Goal: Book appointment/travel/reservation

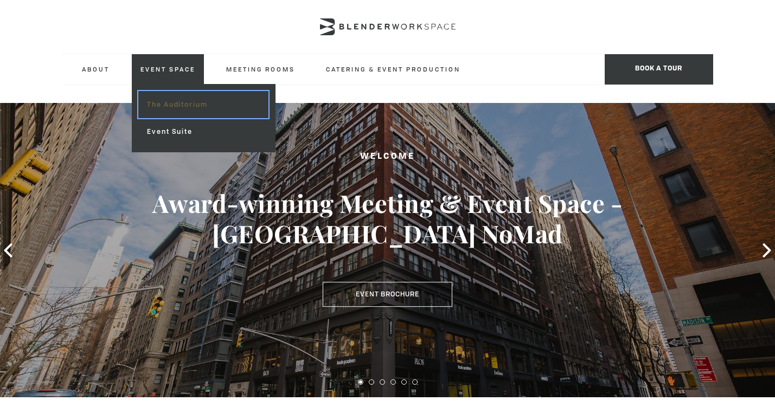
click at [182, 105] on link "The Auditorium" at bounding box center [203, 104] width 130 height 27
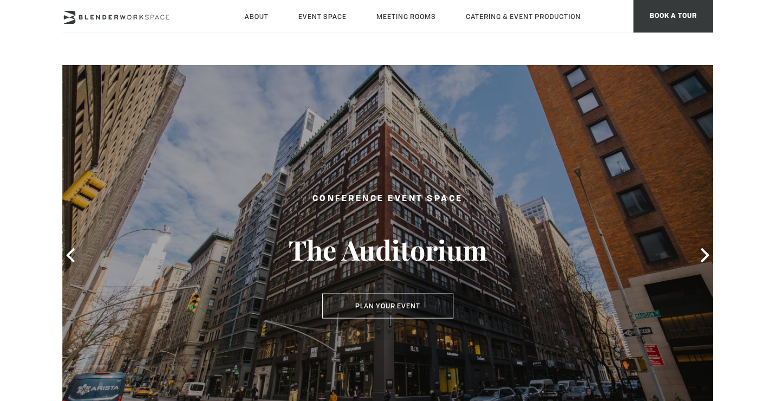
type div "[DATE]"
click at [702, 254] on icon at bounding box center [705, 255] width 14 height 14
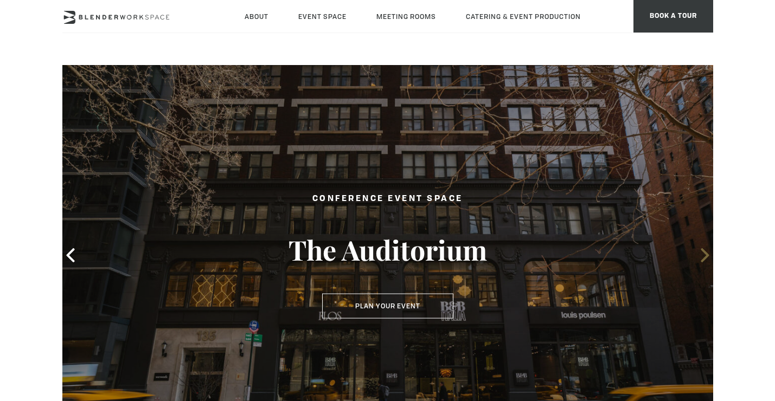
click at [702, 254] on icon at bounding box center [705, 255] width 14 height 14
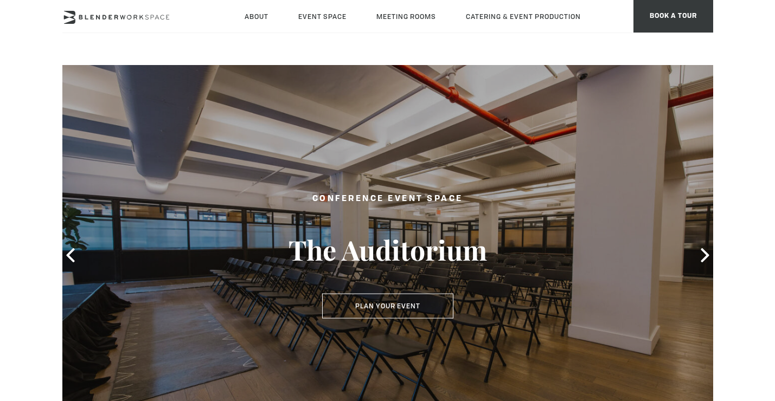
click at [209, 59] on header "About Neighborhood Global Collective Journal Event Space The Auditorium Event S…" at bounding box center [387, 32] width 775 height 65
